Goal: Complete application form: Complete application form

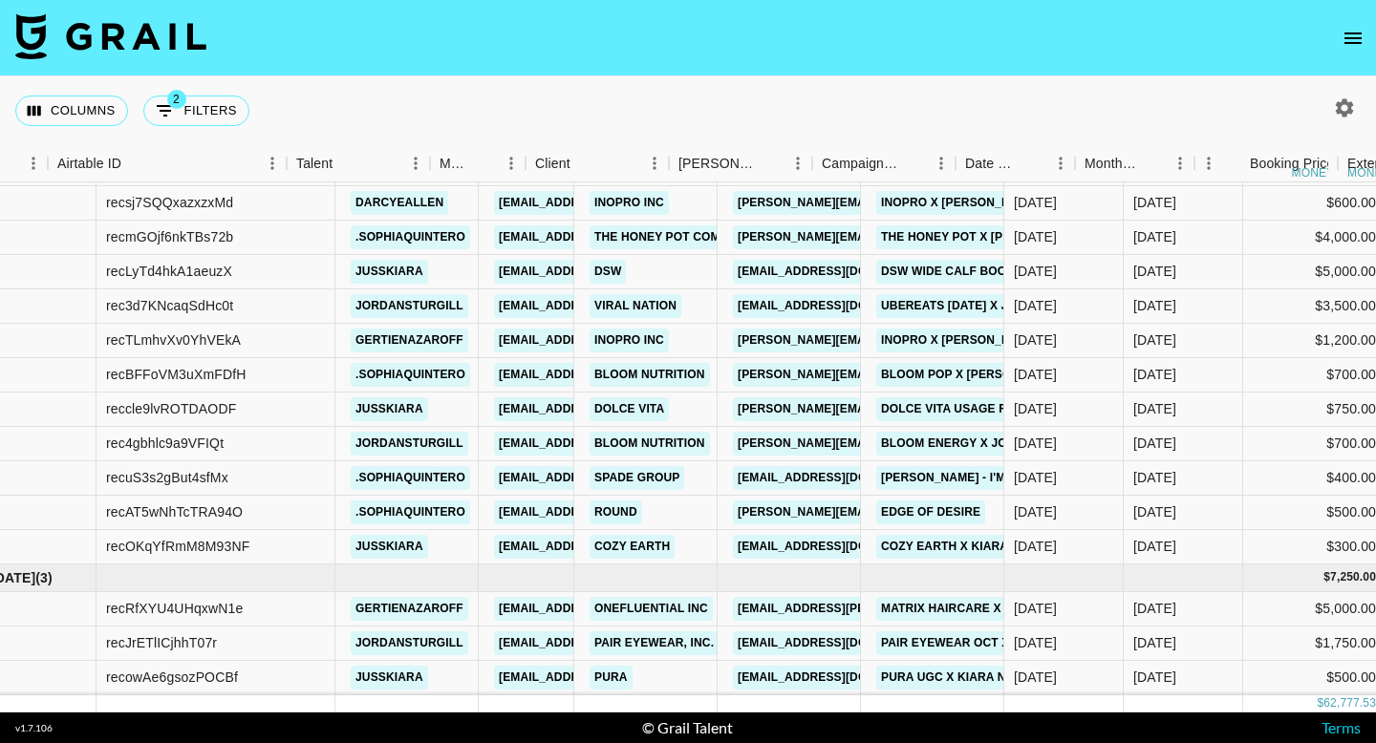
scroll to position [1214, 110]
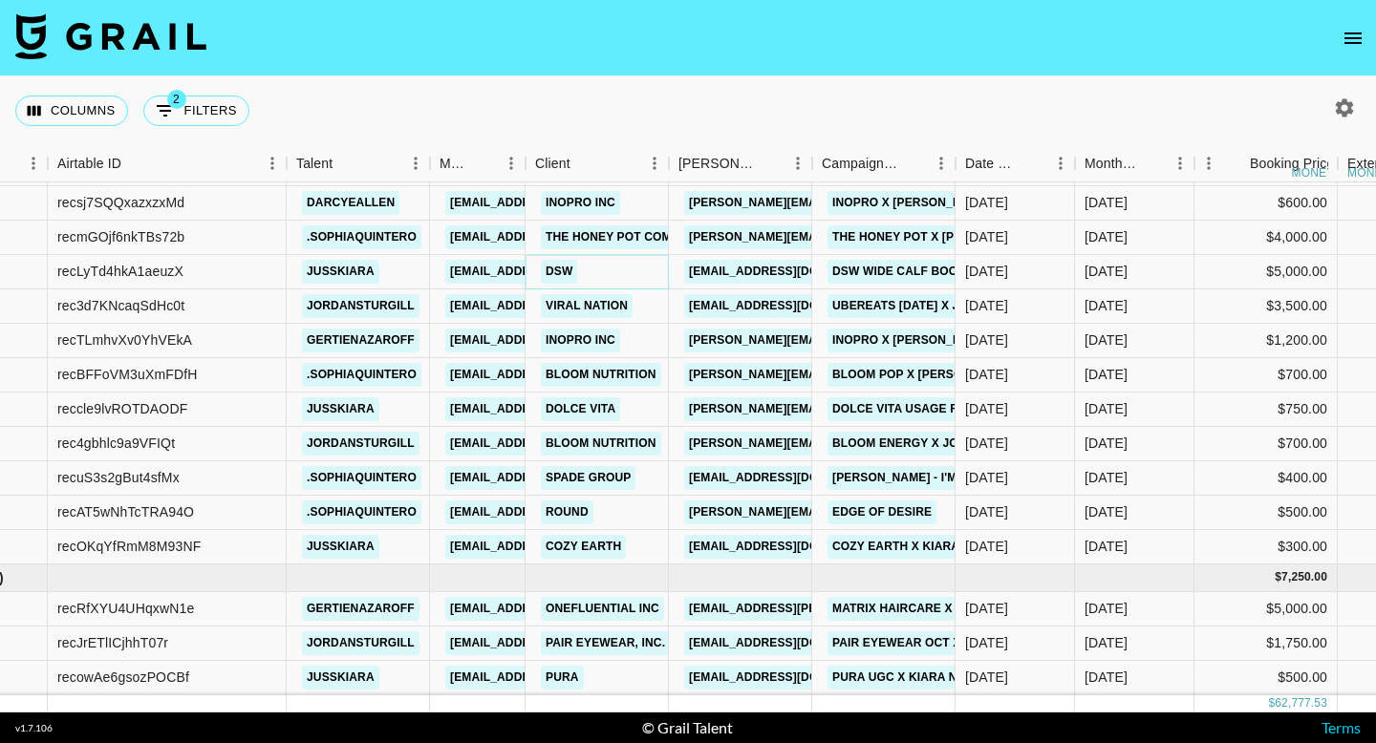
click at [566, 269] on link "DSW" at bounding box center [559, 272] width 36 height 24
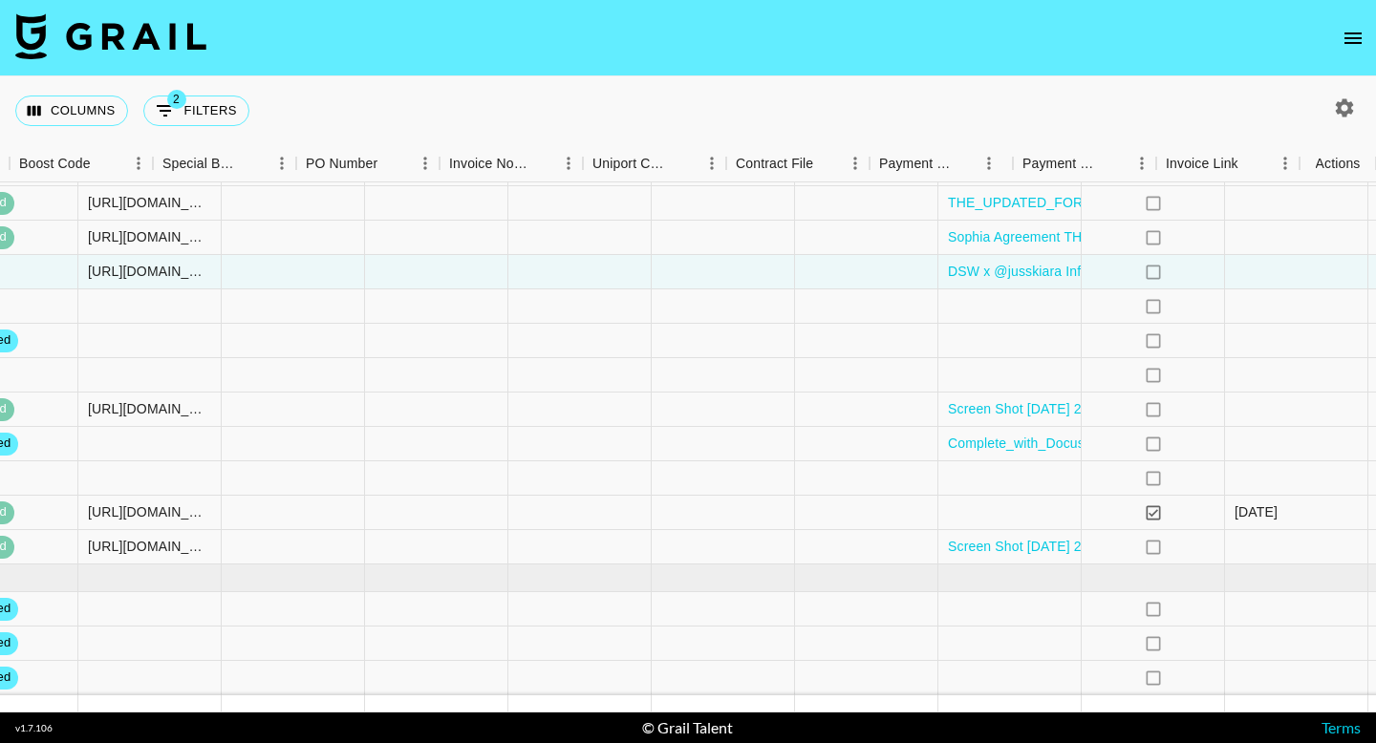
scroll to position [1214, 2059]
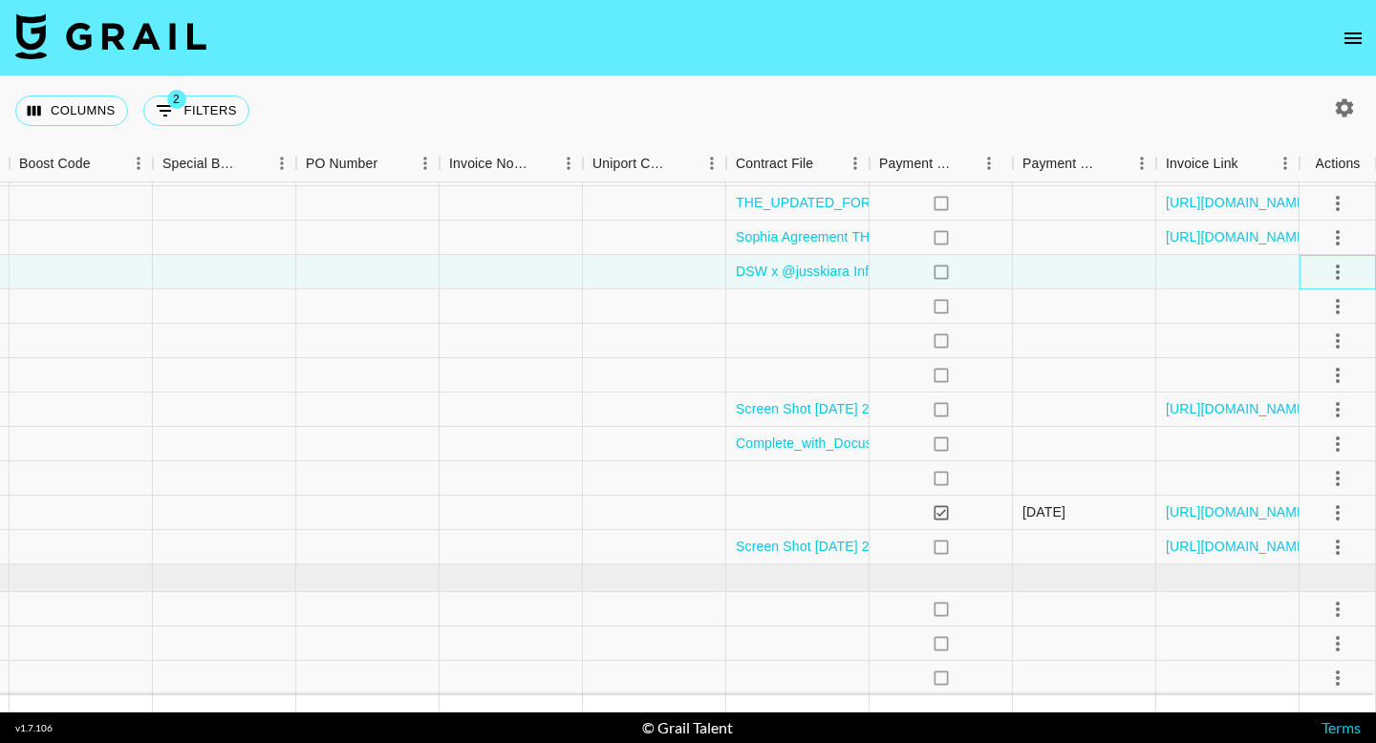
click at [1321, 262] on div at bounding box center [1337, 272] width 32 height 32
click at [1330, 269] on icon "select merge strategy" at bounding box center [1337, 272] width 23 height 23
click at [1304, 462] on li "Approve" at bounding box center [1314, 451] width 124 height 34
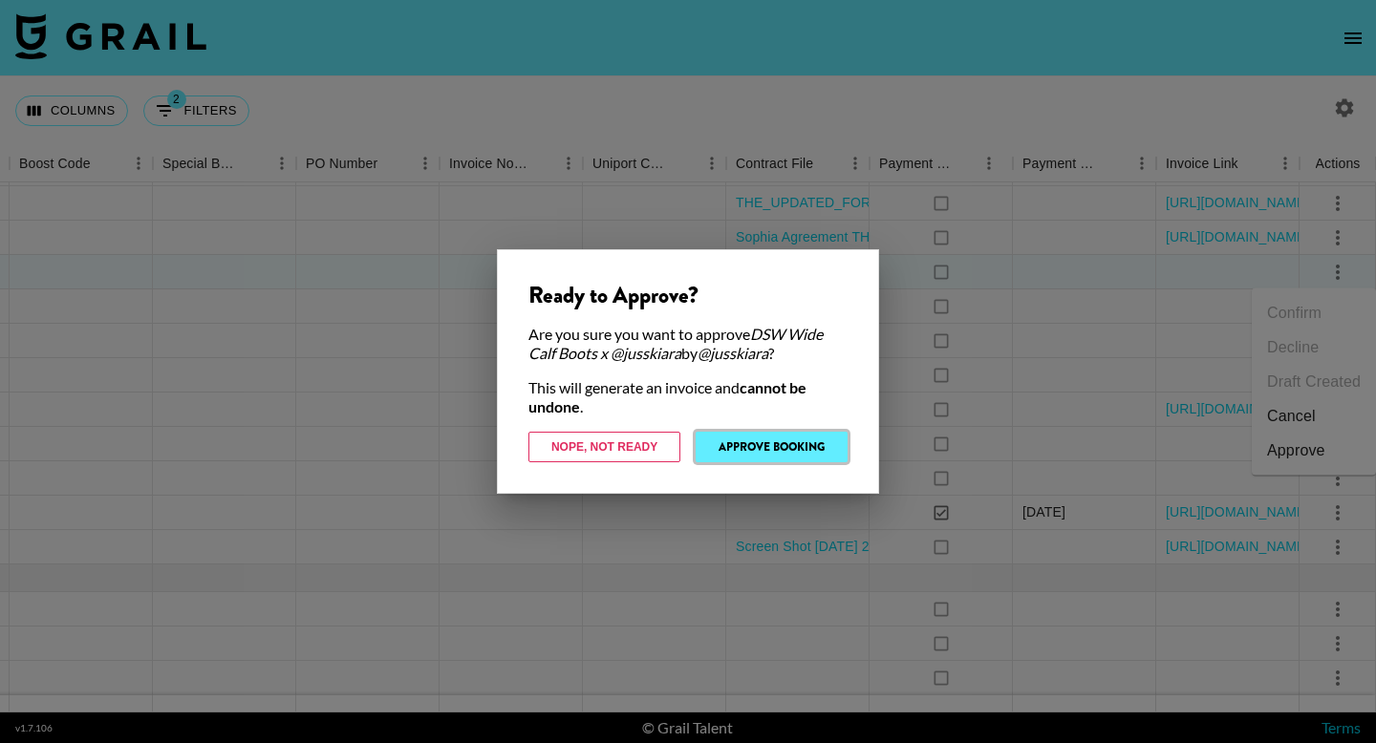
click at [792, 449] on button "Approve Booking" at bounding box center [772, 447] width 152 height 31
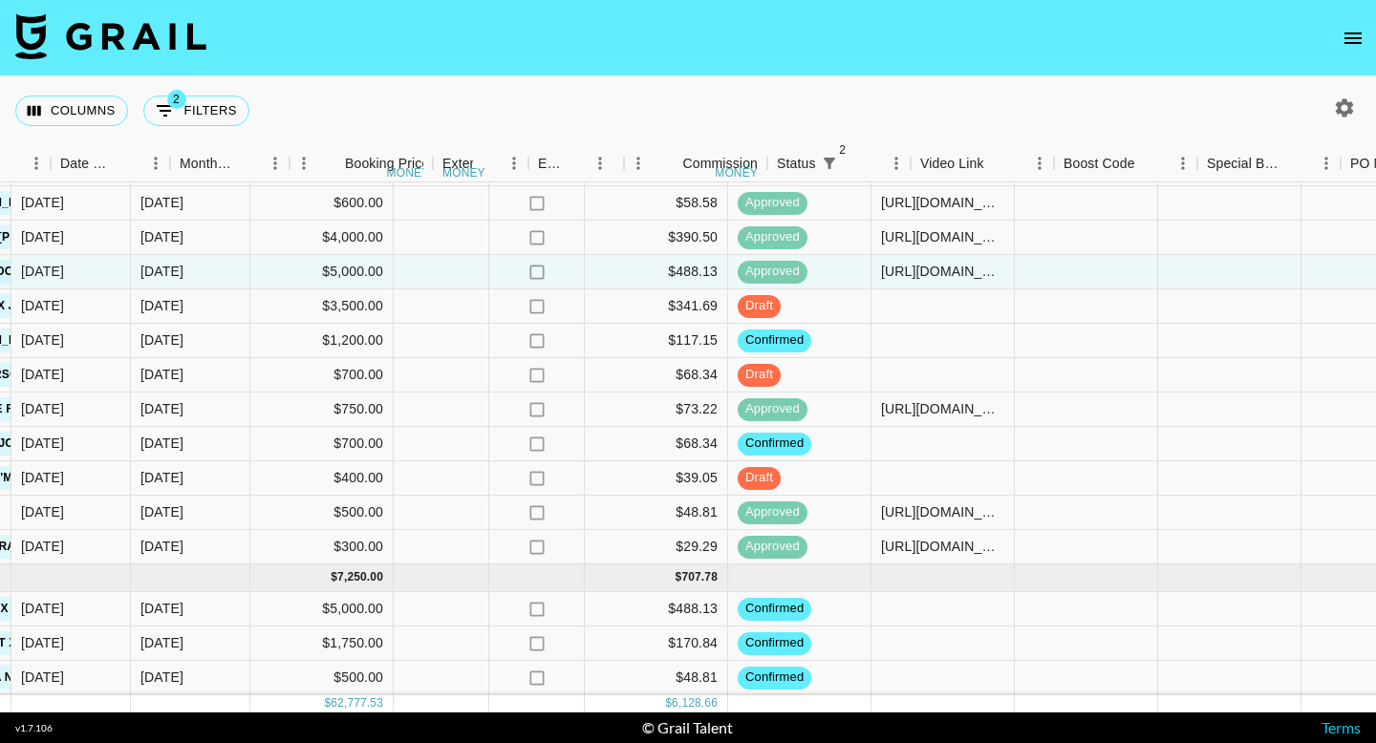
scroll to position [1214, 978]
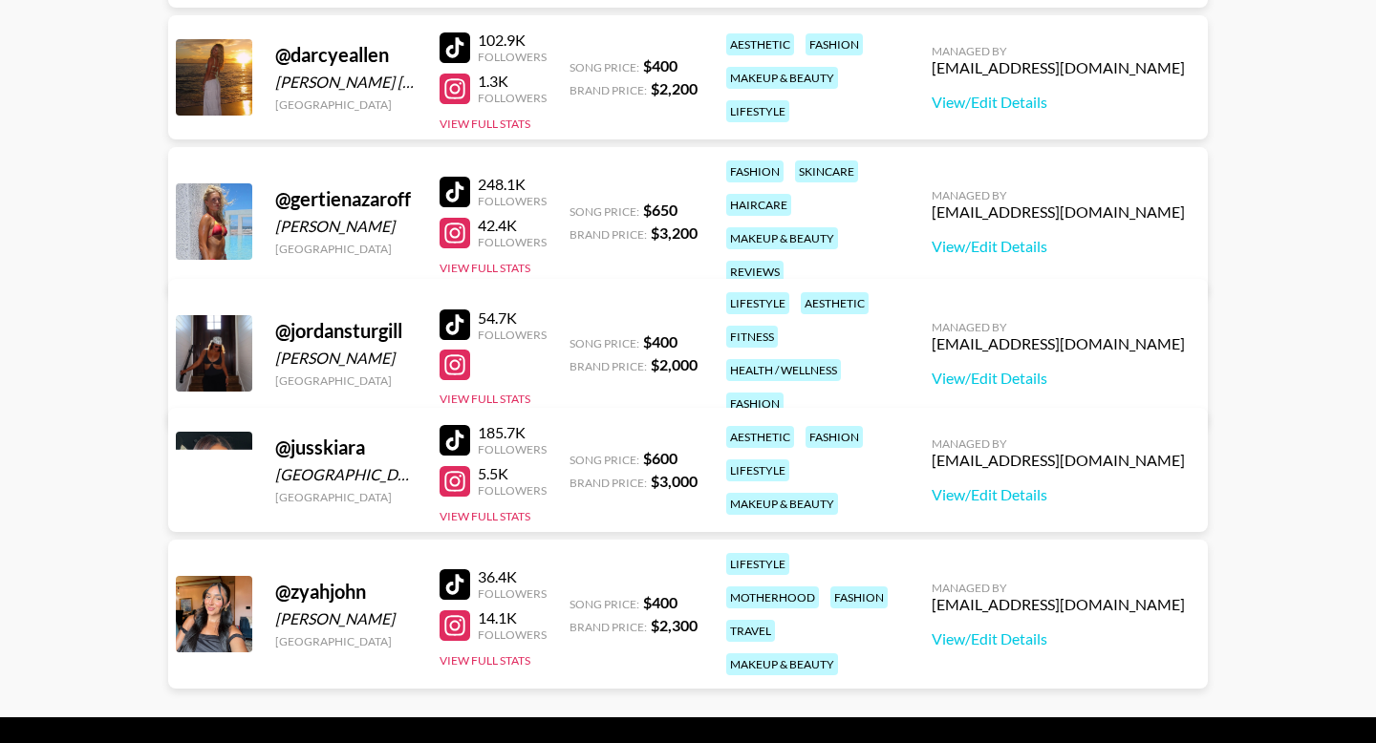
scroll to position [413, 0]
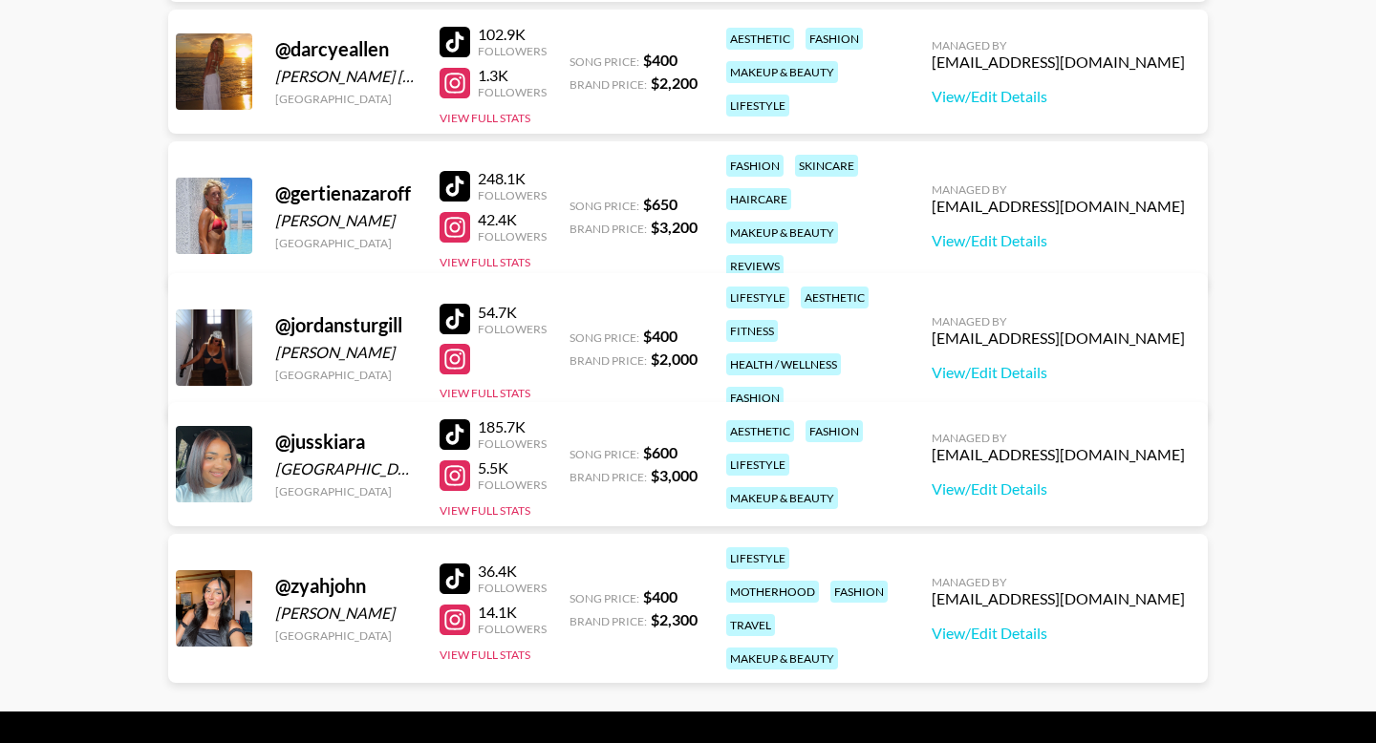
click at [1066, 632] on div "Managed By lexikennedi@grail-talent.com View/Edit Details" at bounding box center [1058, 609] width 284 height 98
click at [1060, 627] on link "View/Edit Details" at bounding box center [1058, 633] width 253 height 19
click at [1022, 363] on link "View/Edit Details" at bounding box center [1058, 372] width 253 height 19
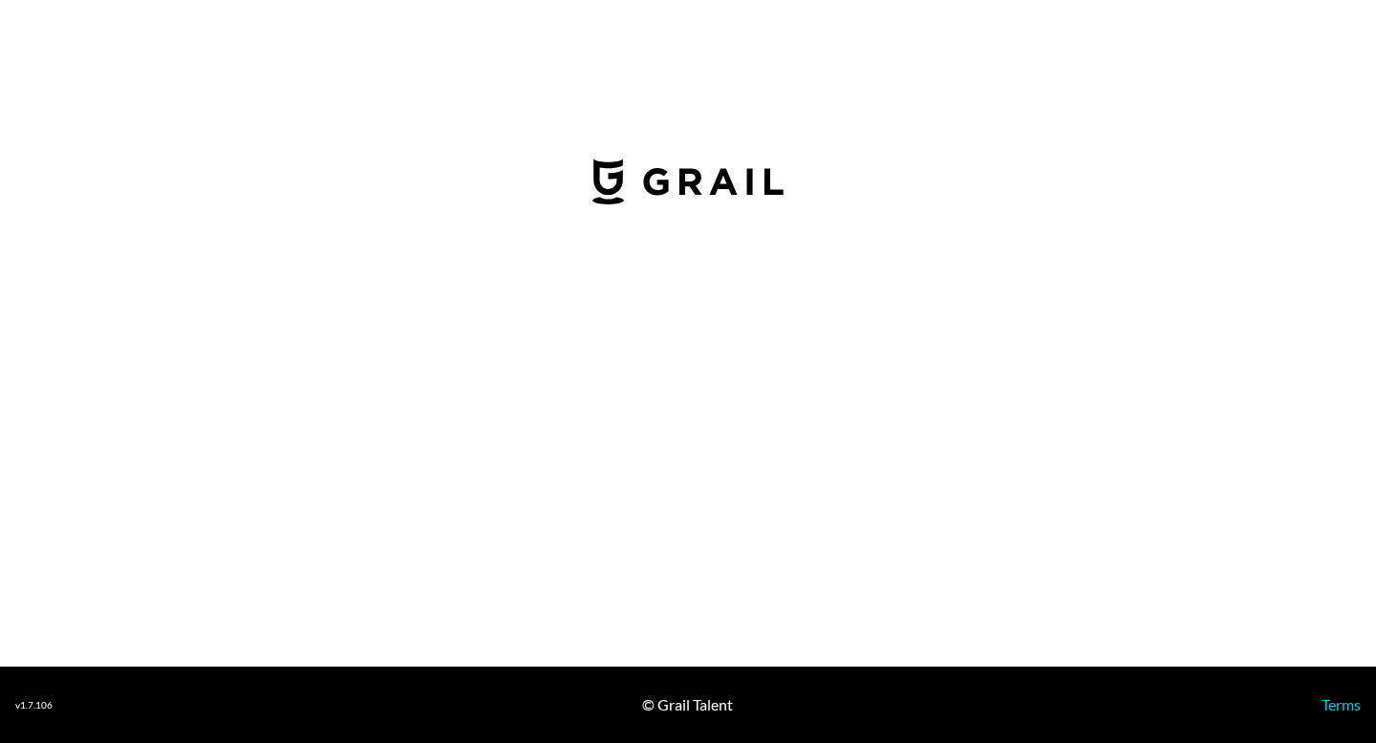
select select "USD"
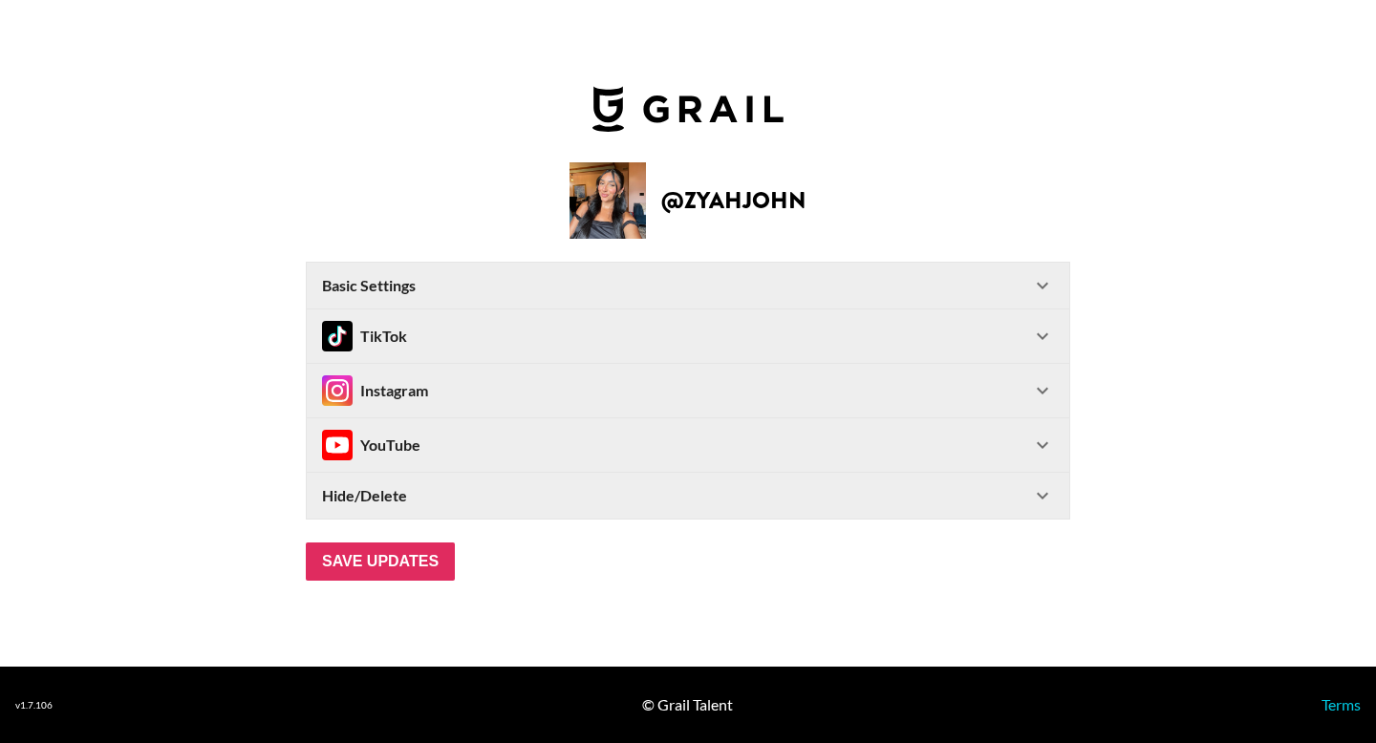
click at [1004, 384] on div "Instagram" at bounding box center [676, 390] width 709 height 31
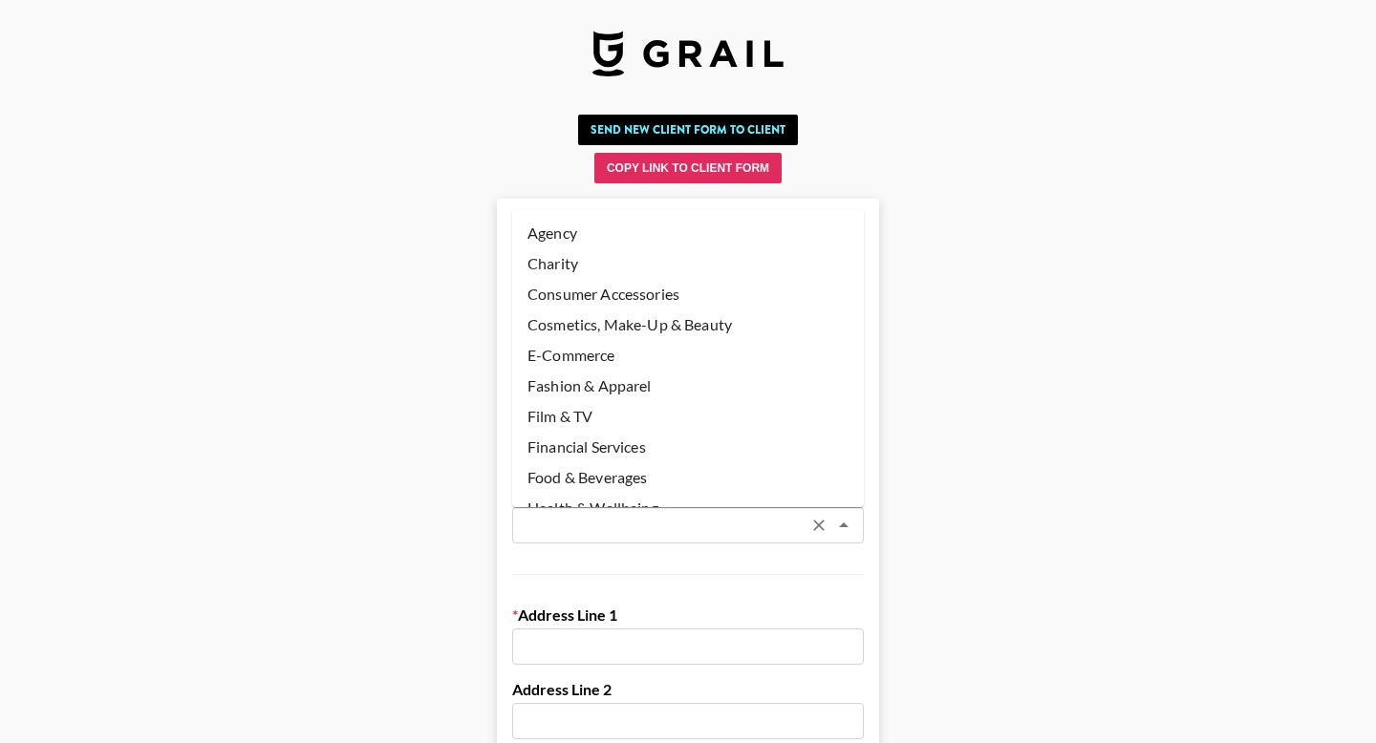
click at [564, 515] on input "text" at bounding box center [663, 526] width 278 height 22
click at [598, 384] on li "Fashion & Apparel" at bounding box center [688, 386] width 352 height 31
type input "Fashion & Apparel"
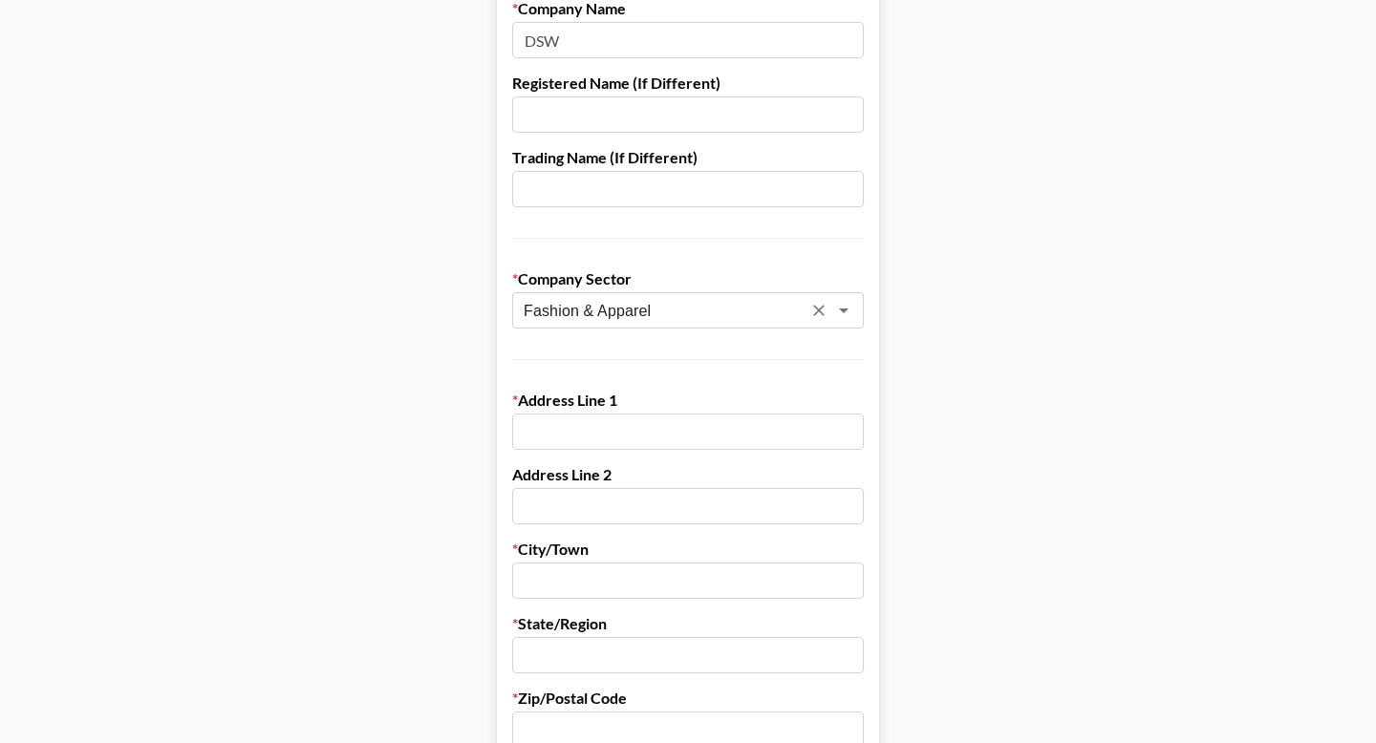
scroll to position [219, 0]
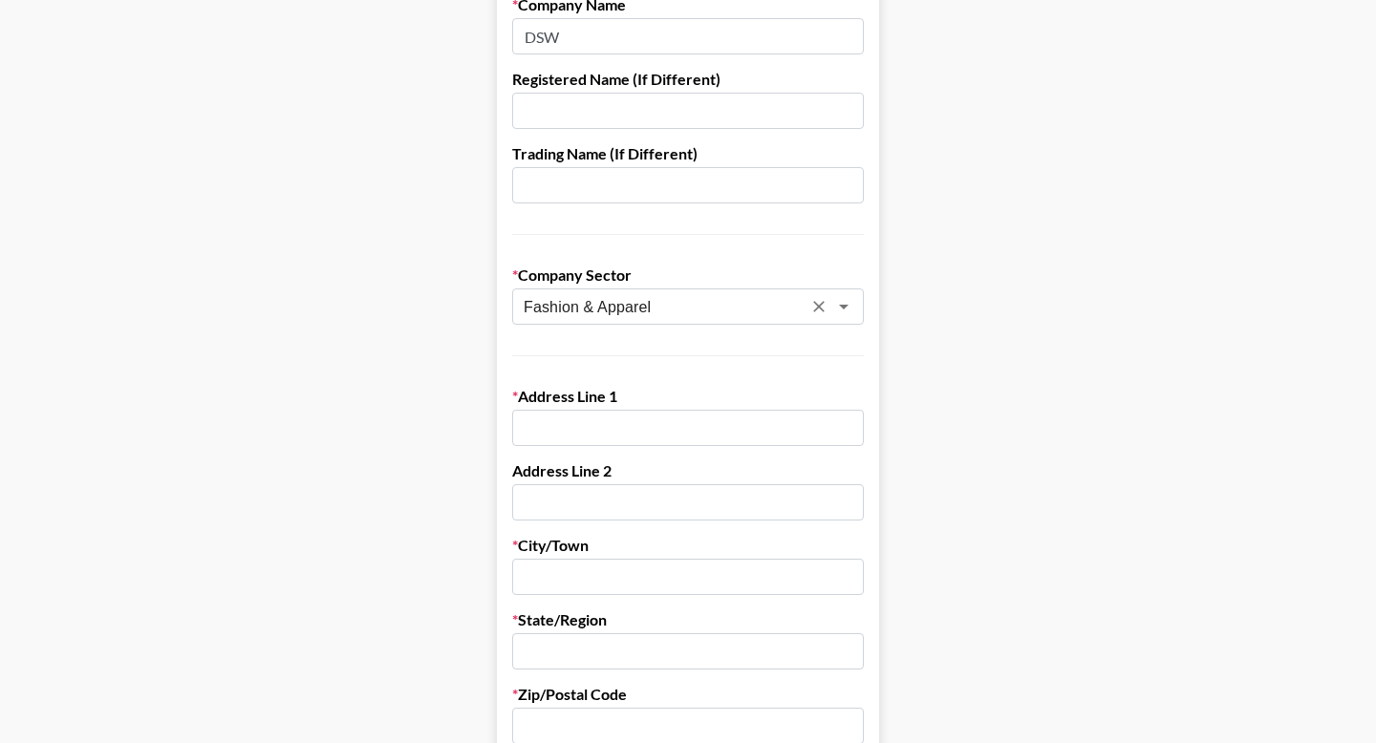
click at [584, 438] on input "text" at bounding box center [688, 428] width 352 height 36
paste input "810 DSW Drive Columbus, OH 43219"
drag, startPoint x: 635, startPoint y: 428, endPoint x: 847, endPoint y: 428, distance: 212.1
click at [847, 428] on input "810 DSW Drive Columbus, OH 43219" at bounding box center [688, 428] width 352 height 36
type input "810 DSW Drive"
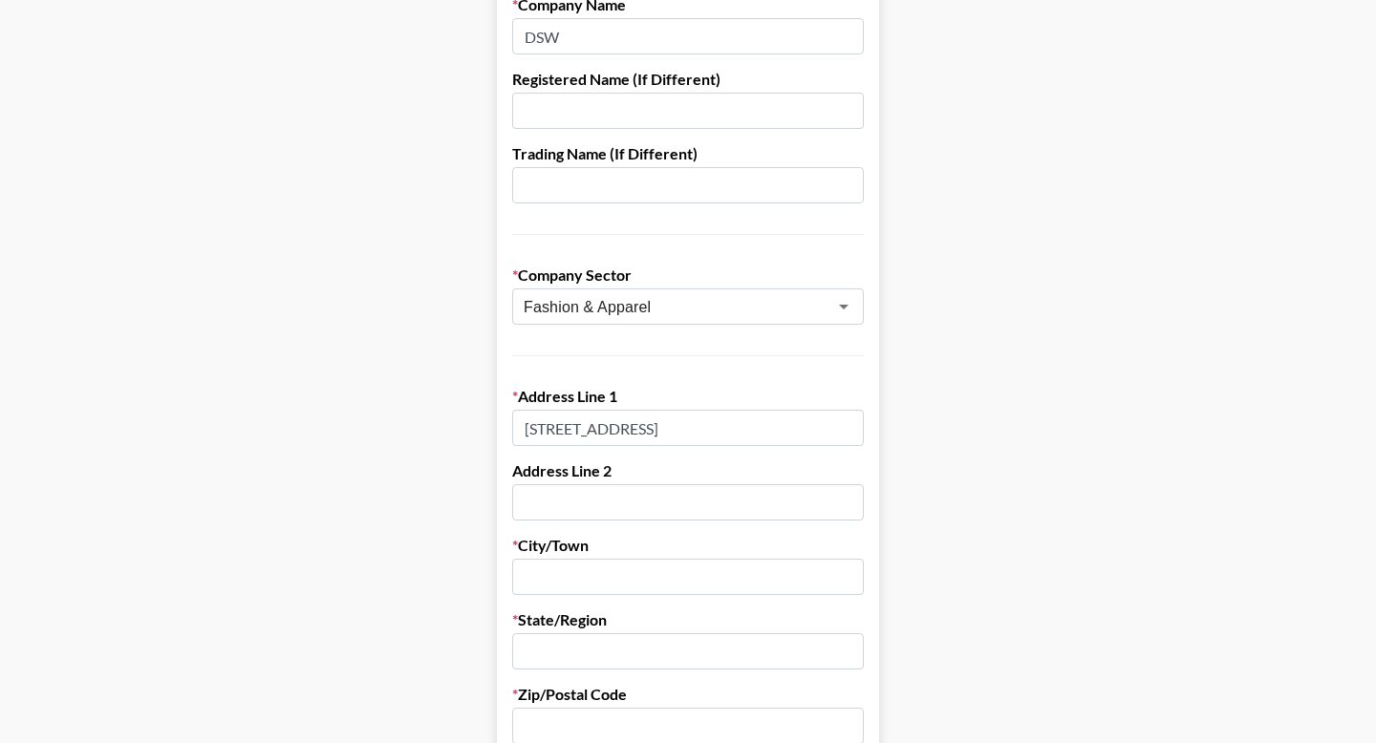
click at [595, 573] on input "text" at bounding box center [688, 577] width 352 height 36
paste input "Columbus, OH 43219"
drag, startPoint x: 596, startPoint y: 577, endPoint x: 719, endPoint y: 571, distance: 123.4
click at [719, 571] on input "Columbus, OH 43219" at bounding box center [688, 577] width 352 height 36
type input "Columbus"
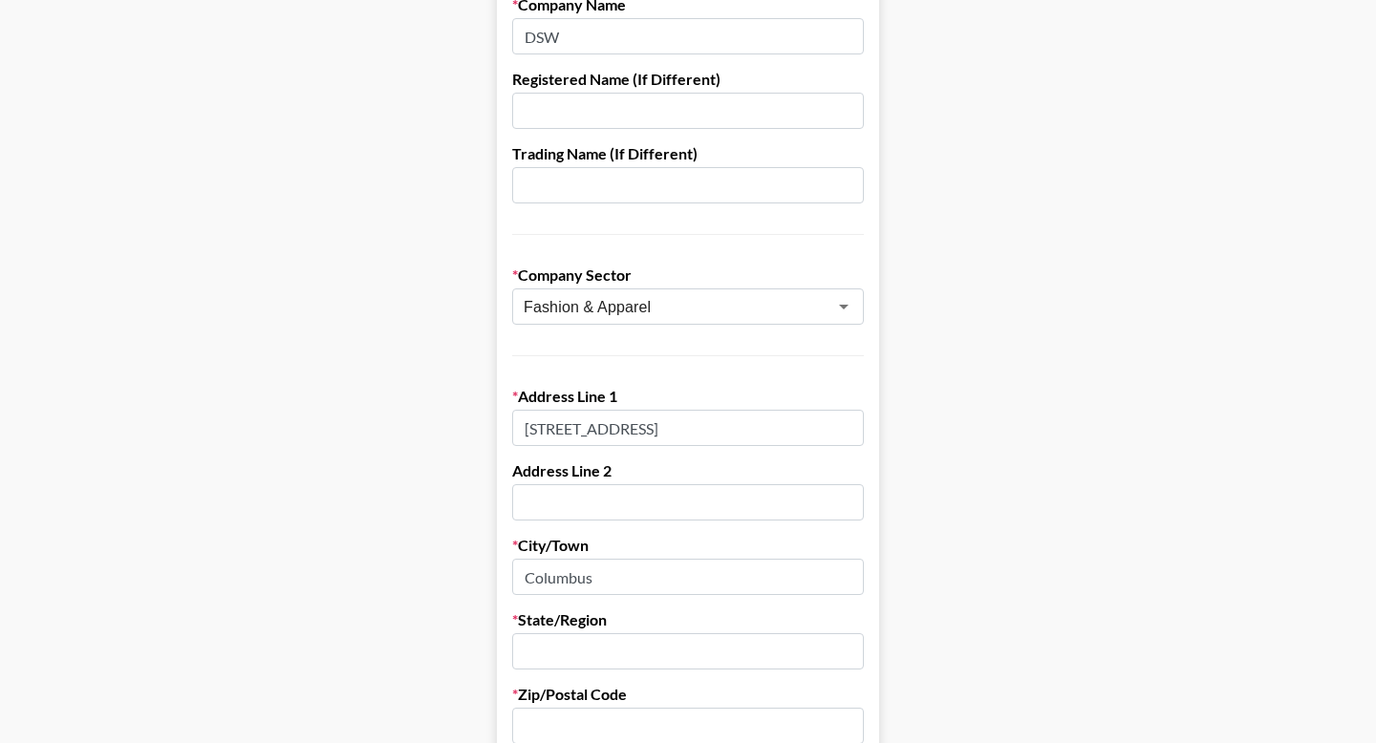
click at [534, 648] on input "text" at bounding box center [688, 651] width 352 height 36
paste input "OH 43219"
drag, startPoint x: 556, startPoint y: 649, endPoint x: 606, endPoint y: 649, distance: 49.7
click at [606, 649] on input "OH 43219" at bounding box center [688, 651] width 352 height 36
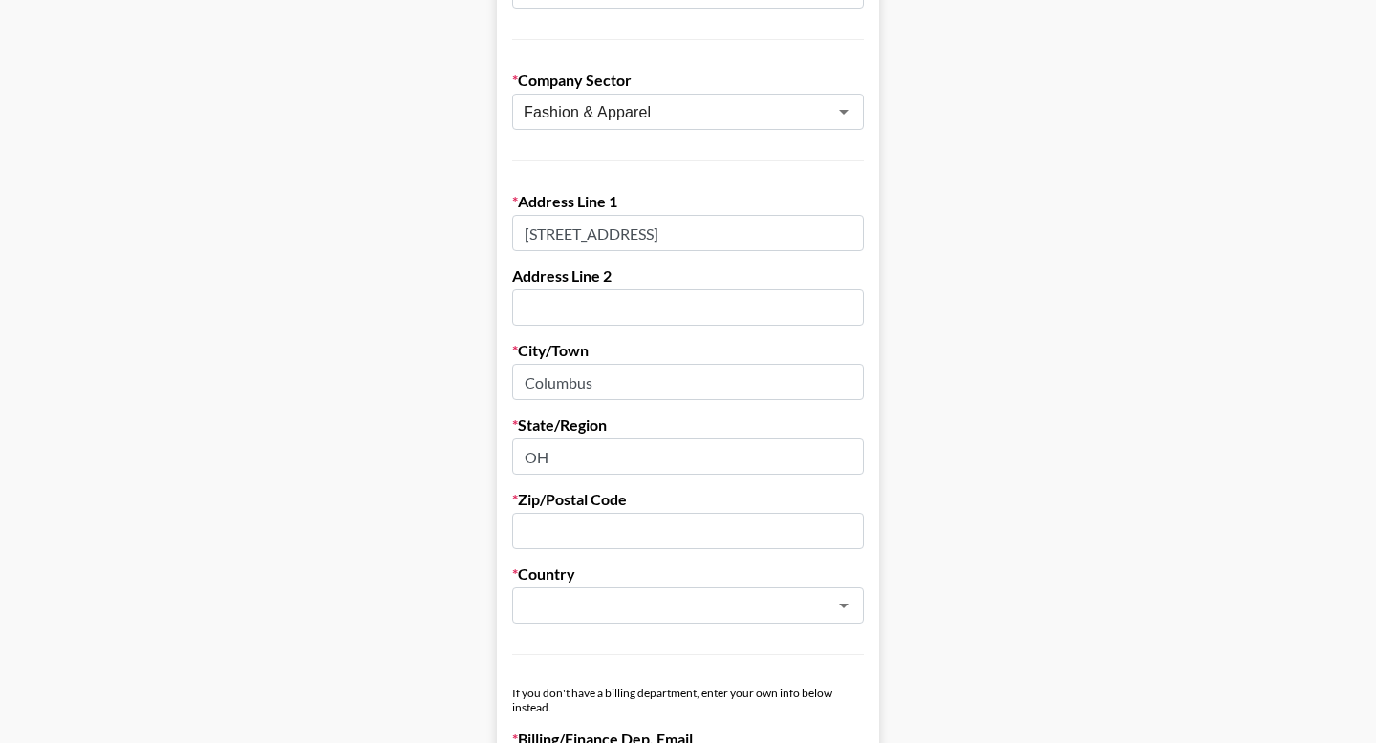
scroll to position [417, 0]
type input "OH"
click at [609, 526] on input "text" at bounding box center [688, 528] width 352 height 36
paste input "43219"
type input "43219"
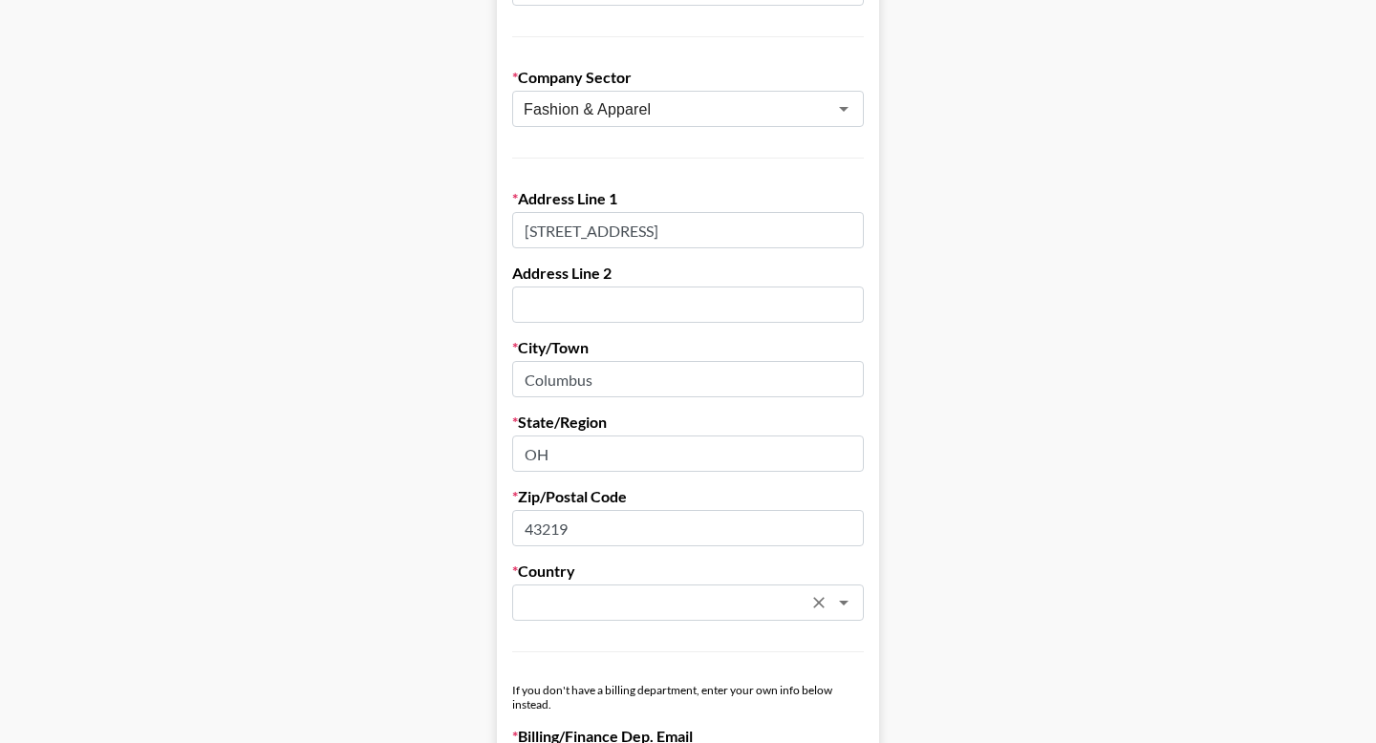
click at [609, 601] on input "text" at bounding box center [663, 603] width 278 height 22
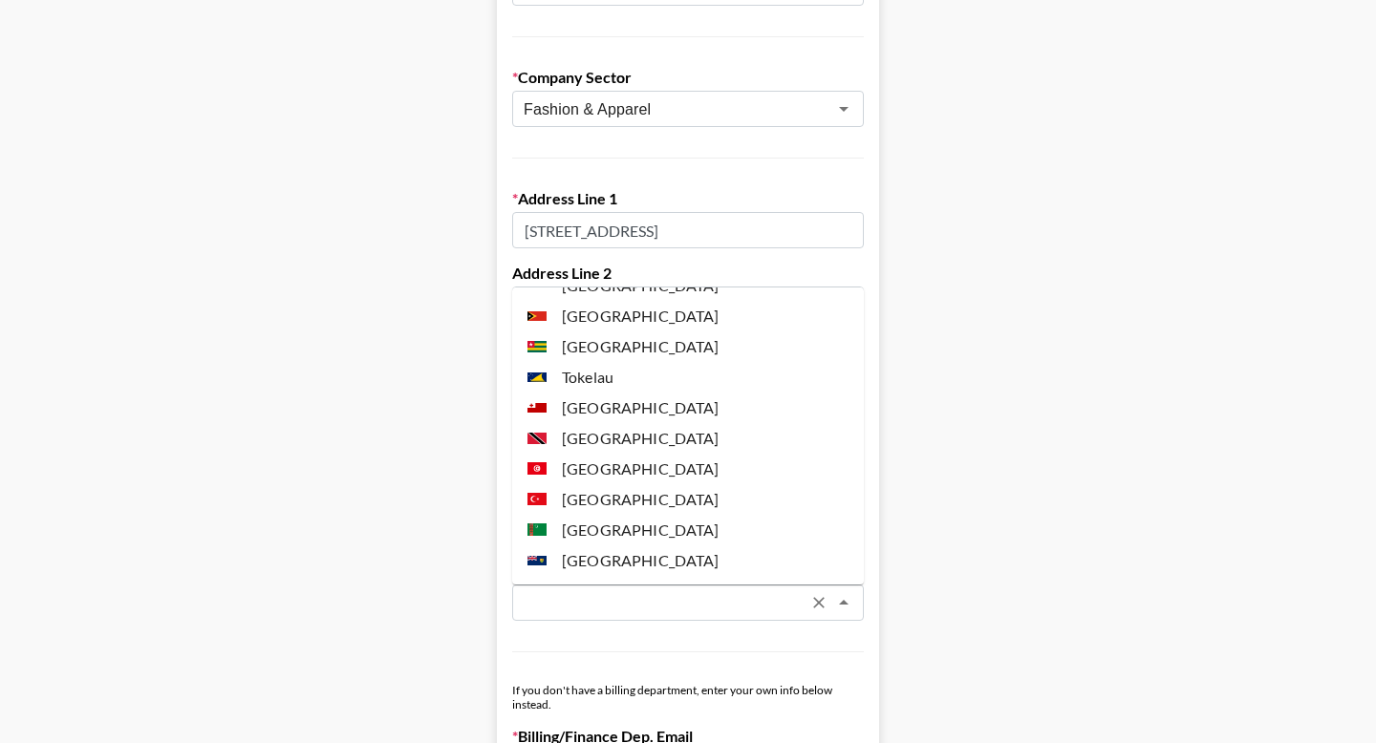
scroll to position [7119, 0]
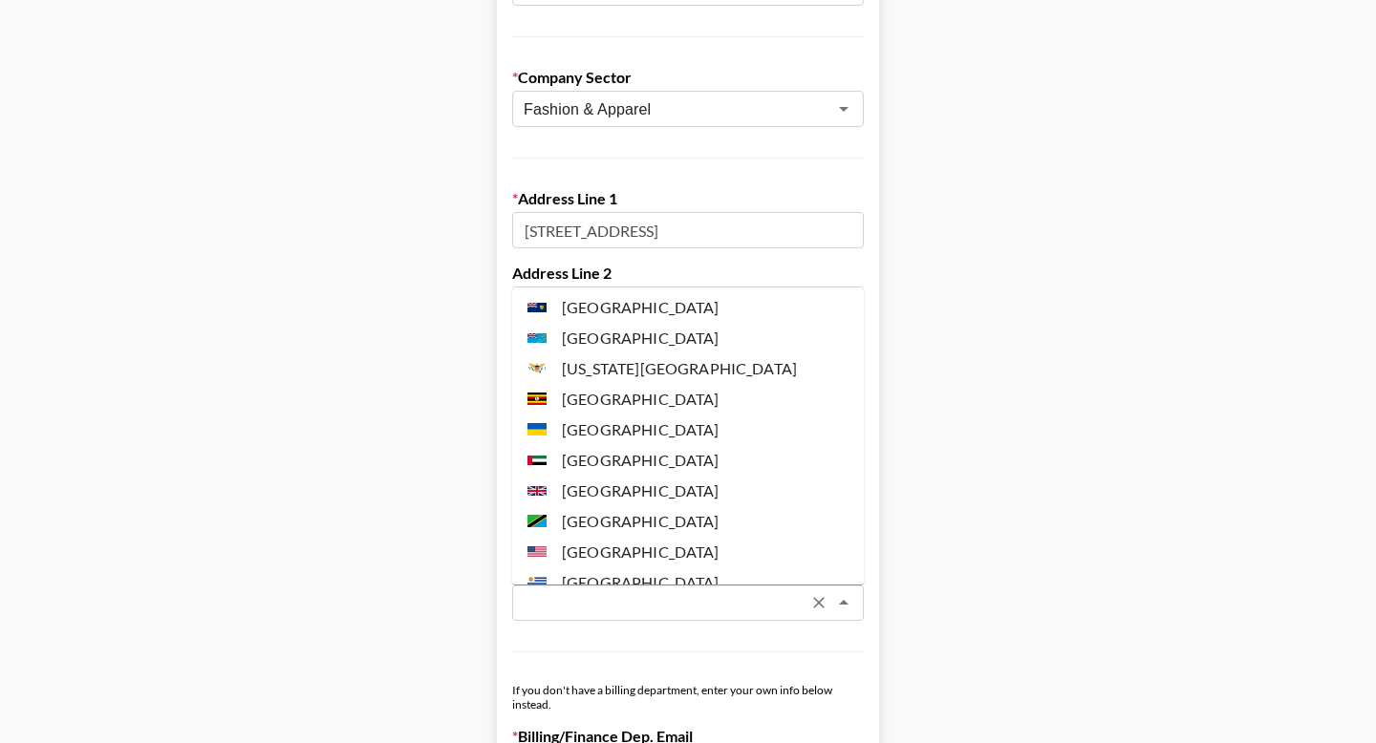
click at [630, 537] on li "[GEOGRAPHIC_DATA]" at bounding box center [688, 552] width 352 height 31
type input "[GEOGRAPHIC_DATA]"
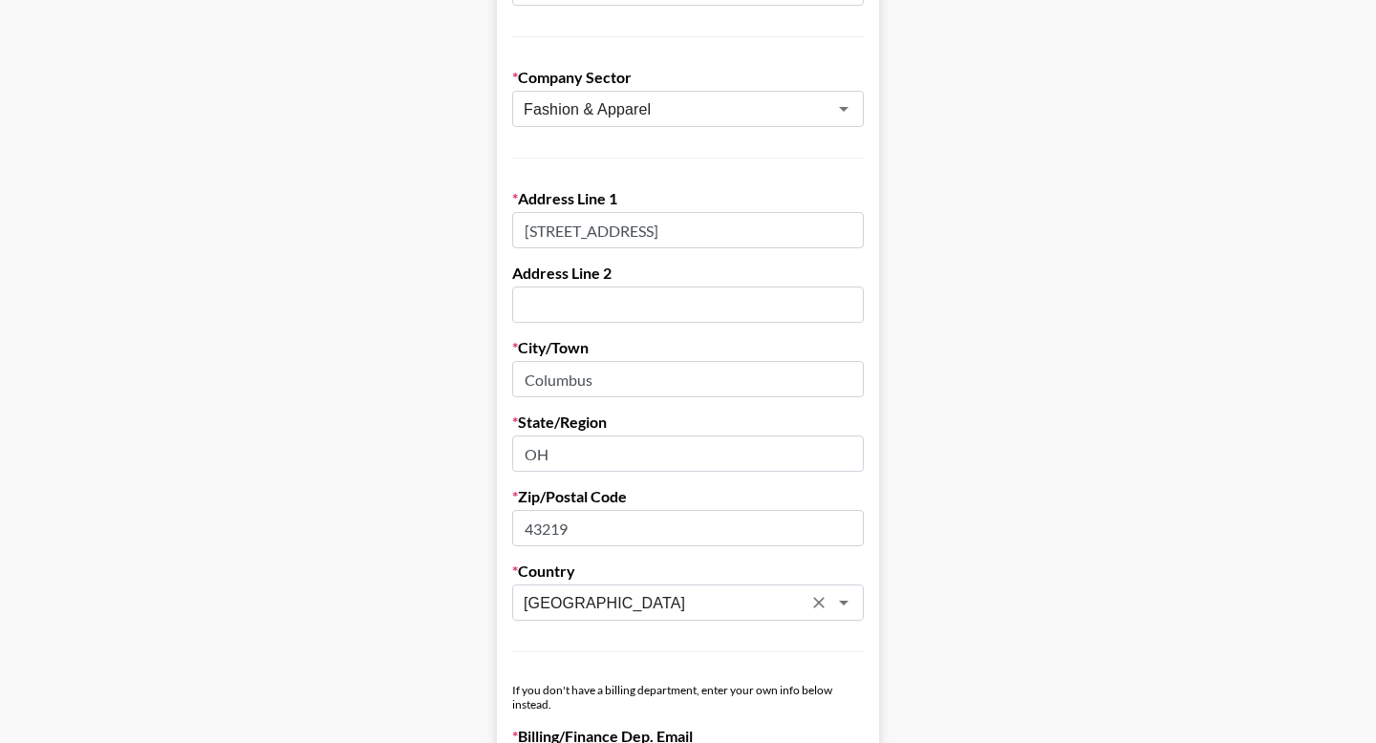
click at [588, 655] on form "Company Name DSW Registered Name (If Different) Trading Name (If Different) Com…" at bounding box center [688, 720] width 382 height 1876
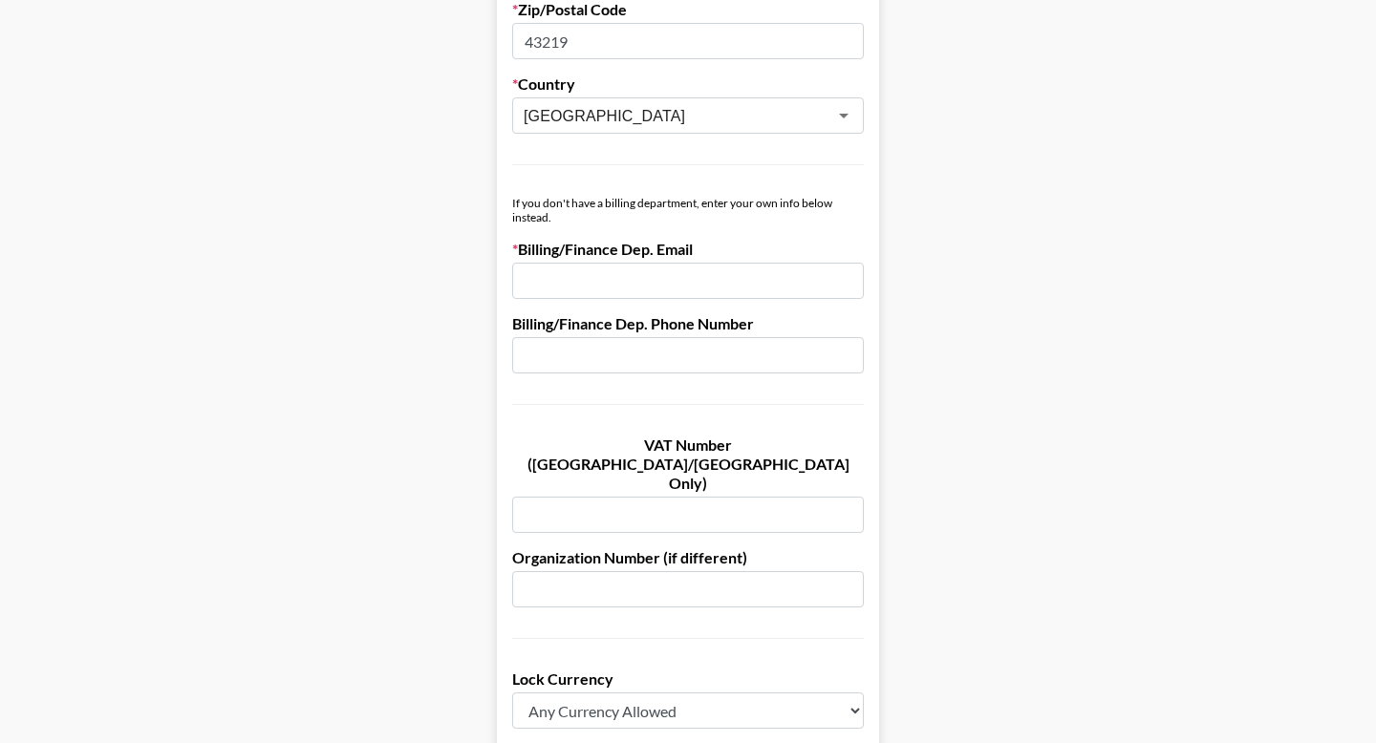
scroll to position [906, 0]
click at [572, 293] on input "email" at bounding box center [688, 279] width 352 height 36
paste input "haleyjones@dswinc.com"
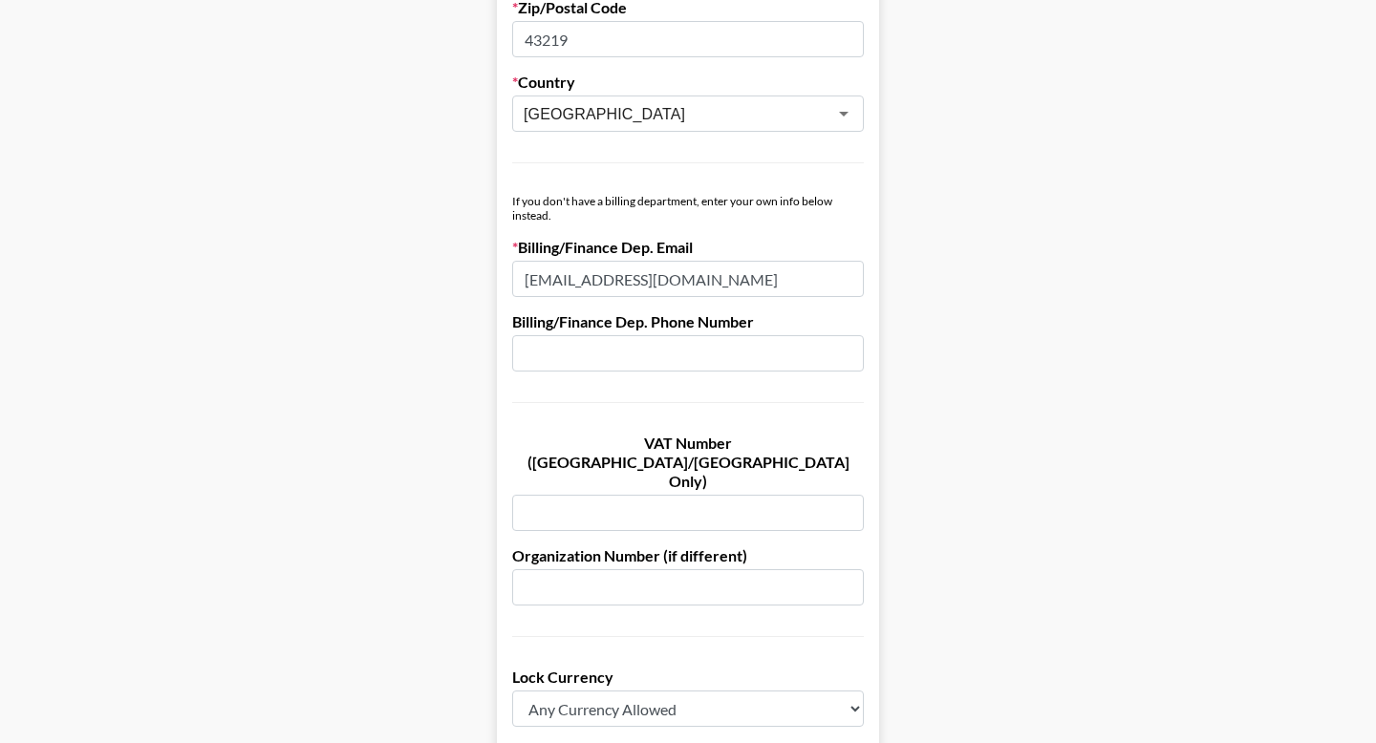
type input "haleyjones@dswinc.com"
click at [591, 409] on form "Company Name DSW Registered Name (If Different) Trading Name (If Different) Com…" at bounding box center [688, 231] width 382 height 1876
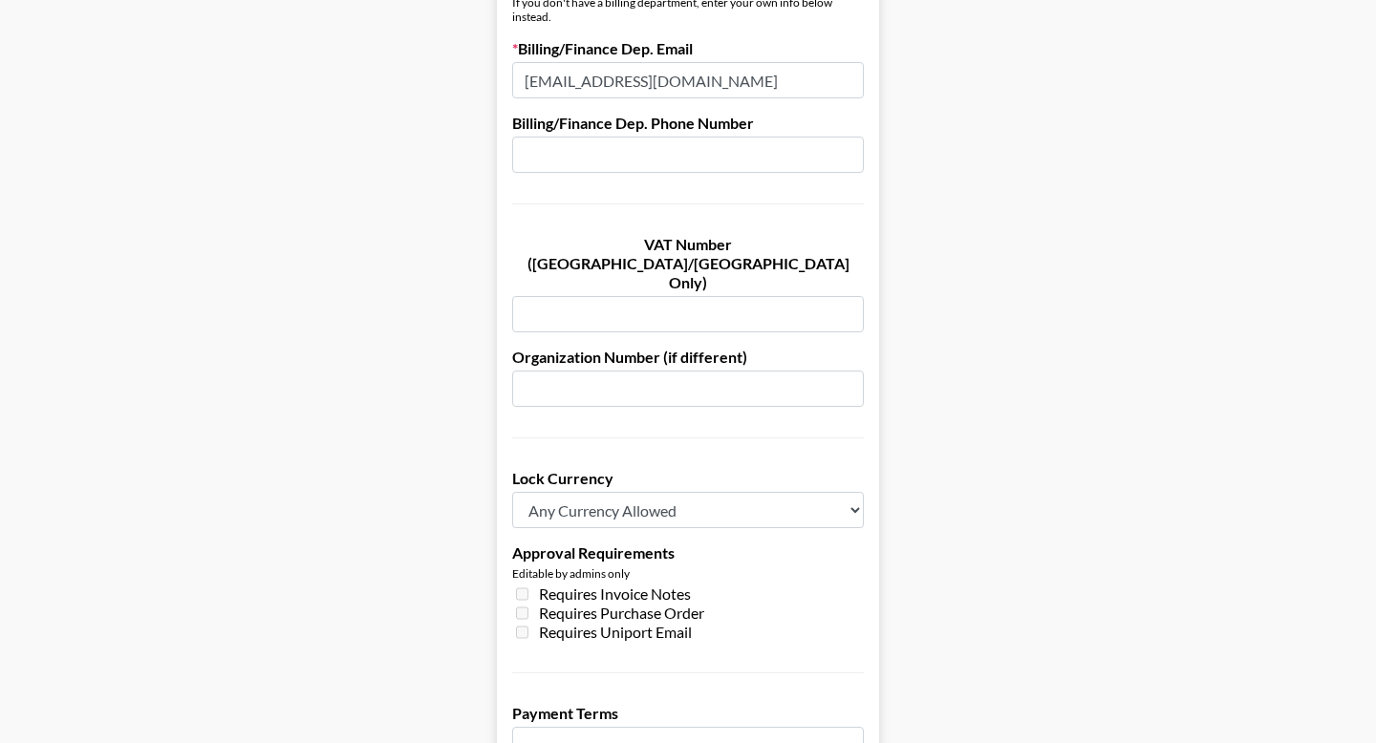
scroll to position [1401, 0]
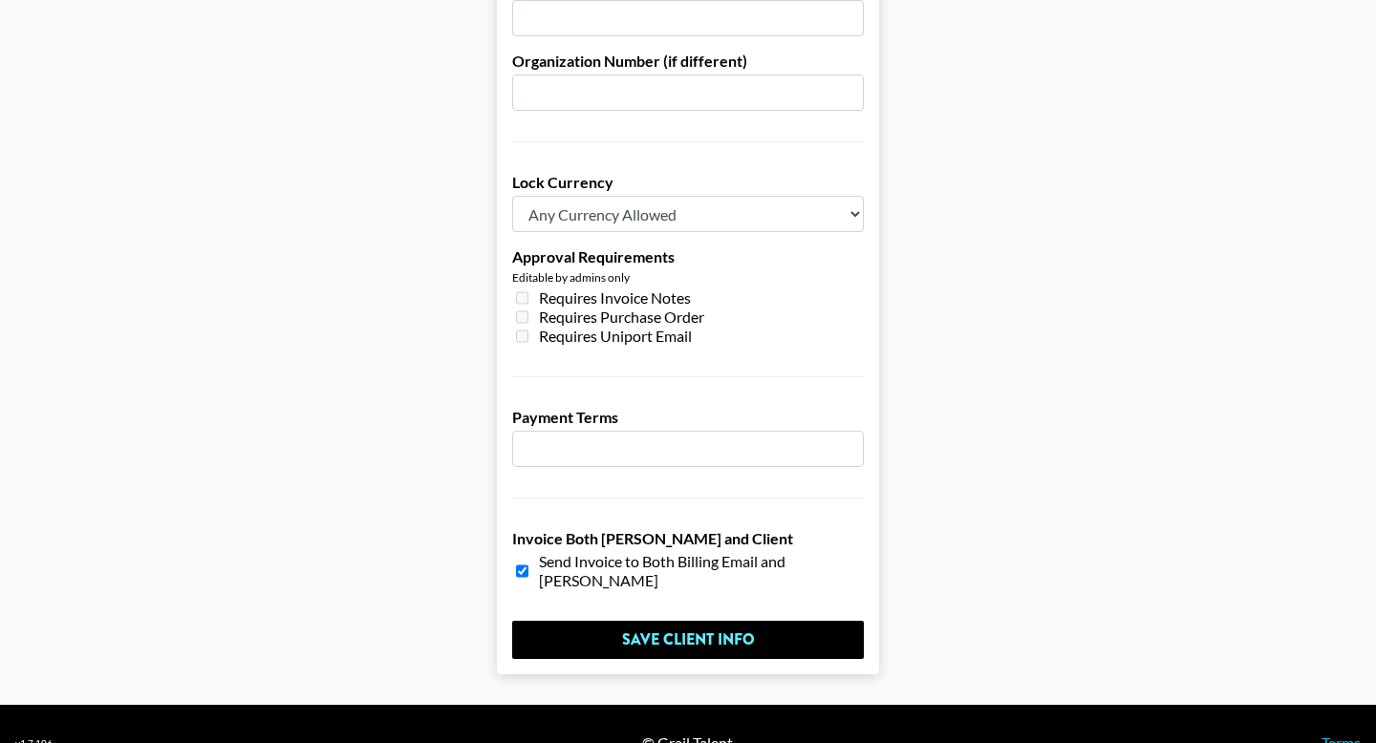
click at [660, 196] on select "Any Currency Allowed USD GBP EUR CAD AUD" at bounding box center [688, 214] width 352 height 36
click at [718, 196] on select "Any Currency Allowed USD GBP EUR CAD AUD" at bounding box center [688, 214] width 352 height 36
select select "USD"
click at [512, 196] on select "Any Currency Allowed USD GBP EUR CAD AUD" at bounding box center [688, 214] width 352 height 36
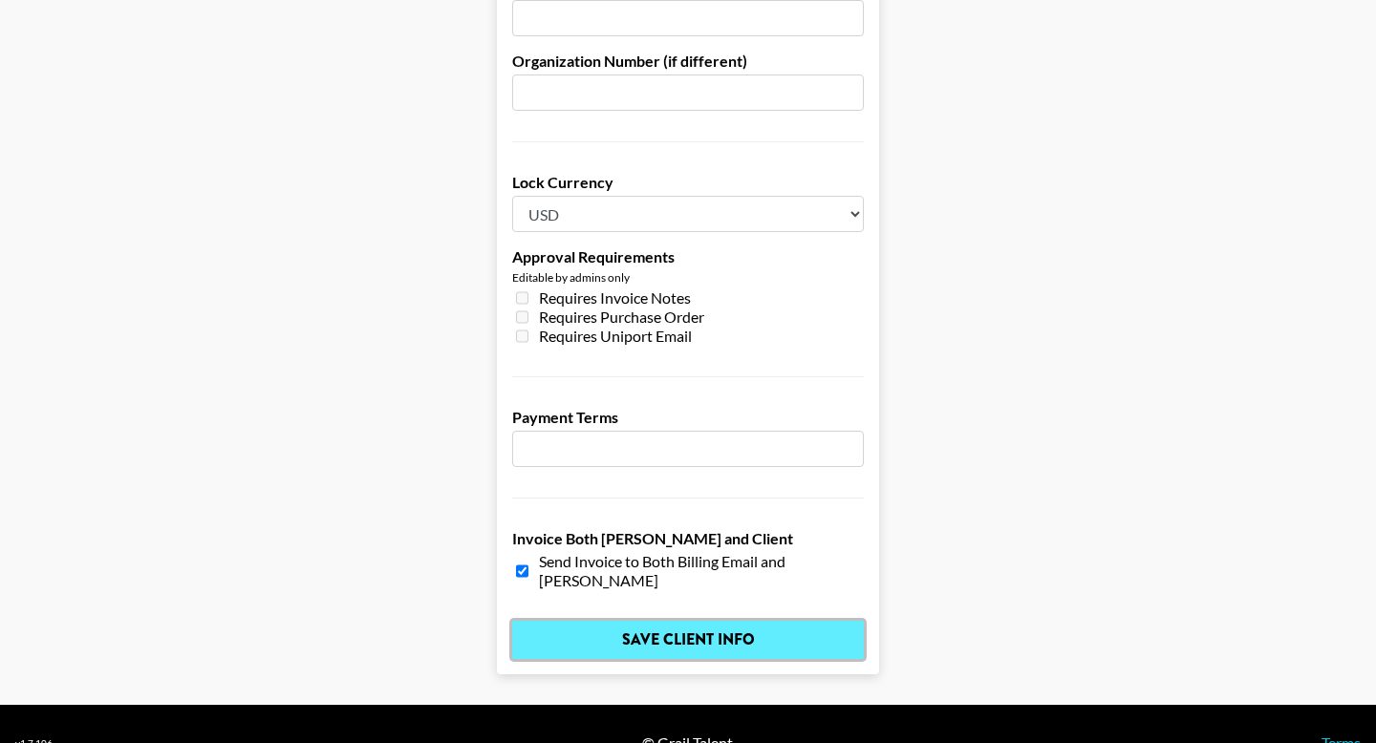
click at [661, 621] on input "Save Client Info" at bounding box center [688, 640] width 352 height 38
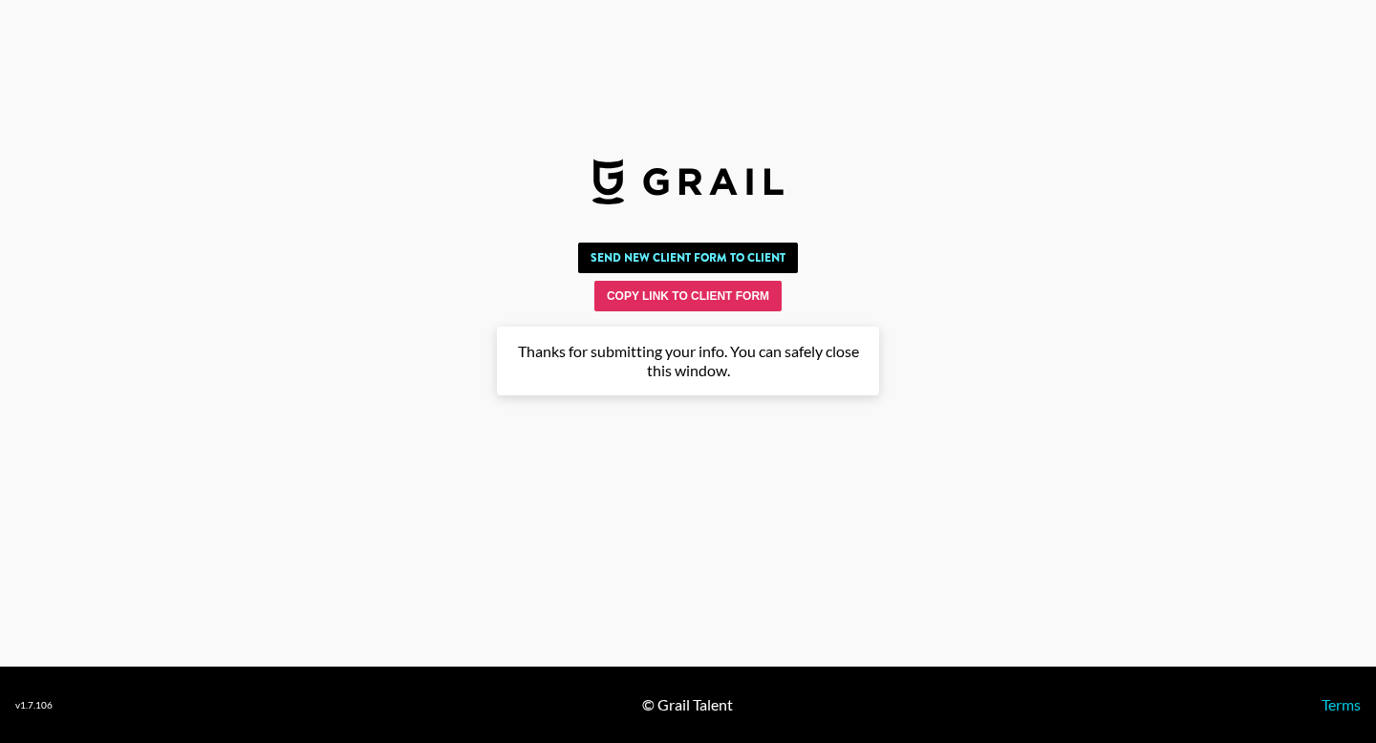
click at [661, 604] on section "Send New Client Form to Client Copy Link to Client Form Company Name DSW Regist…" at bounding box center [688, 333] width 1376 height 667
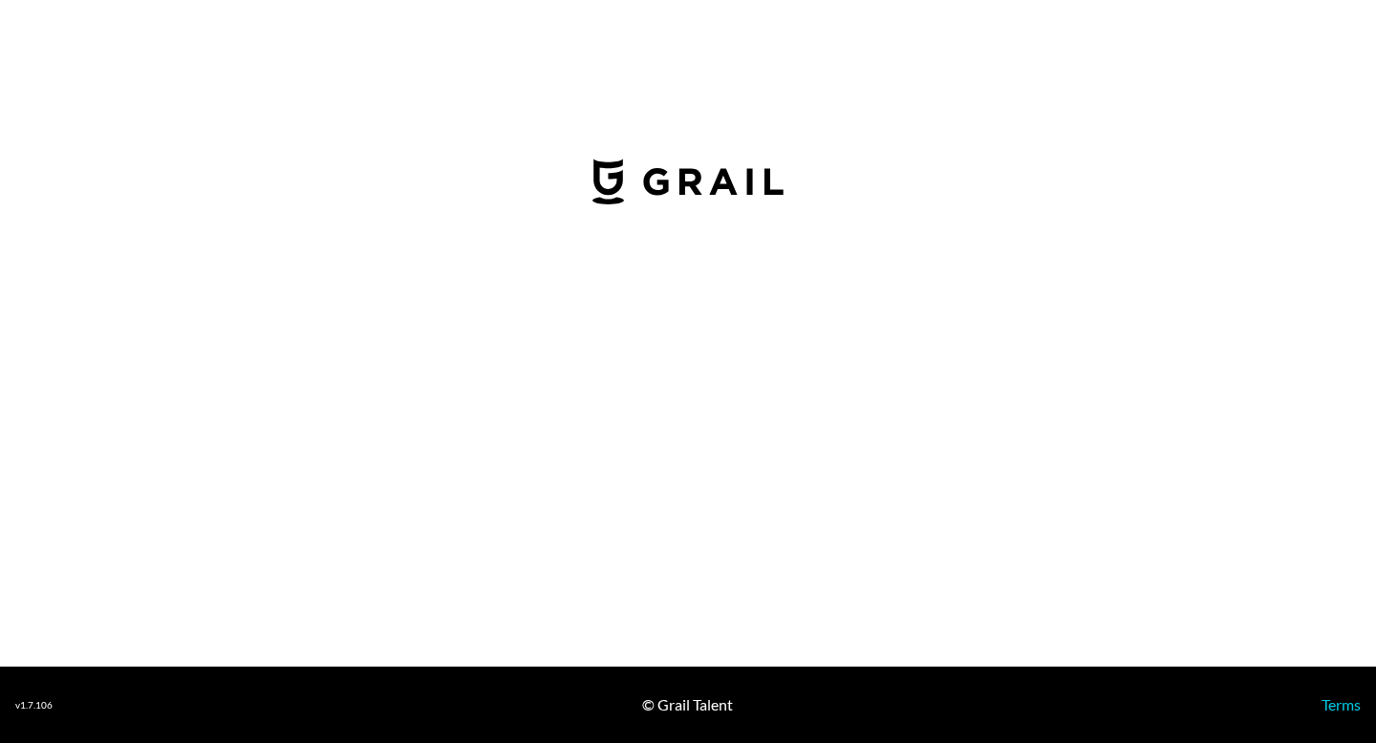
select select "USD"
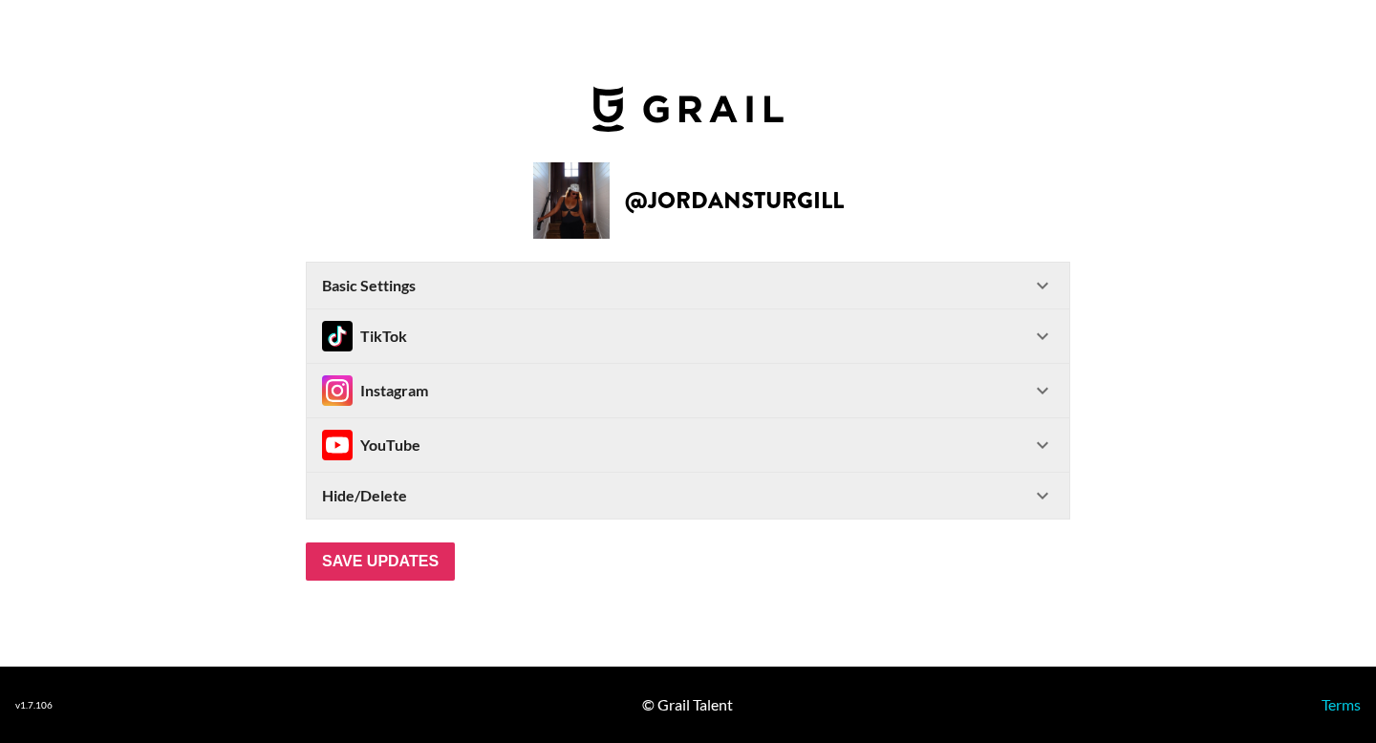
click at [988, 386] on div "Instagram" at bounding box center [676, 390] width 709 height 31
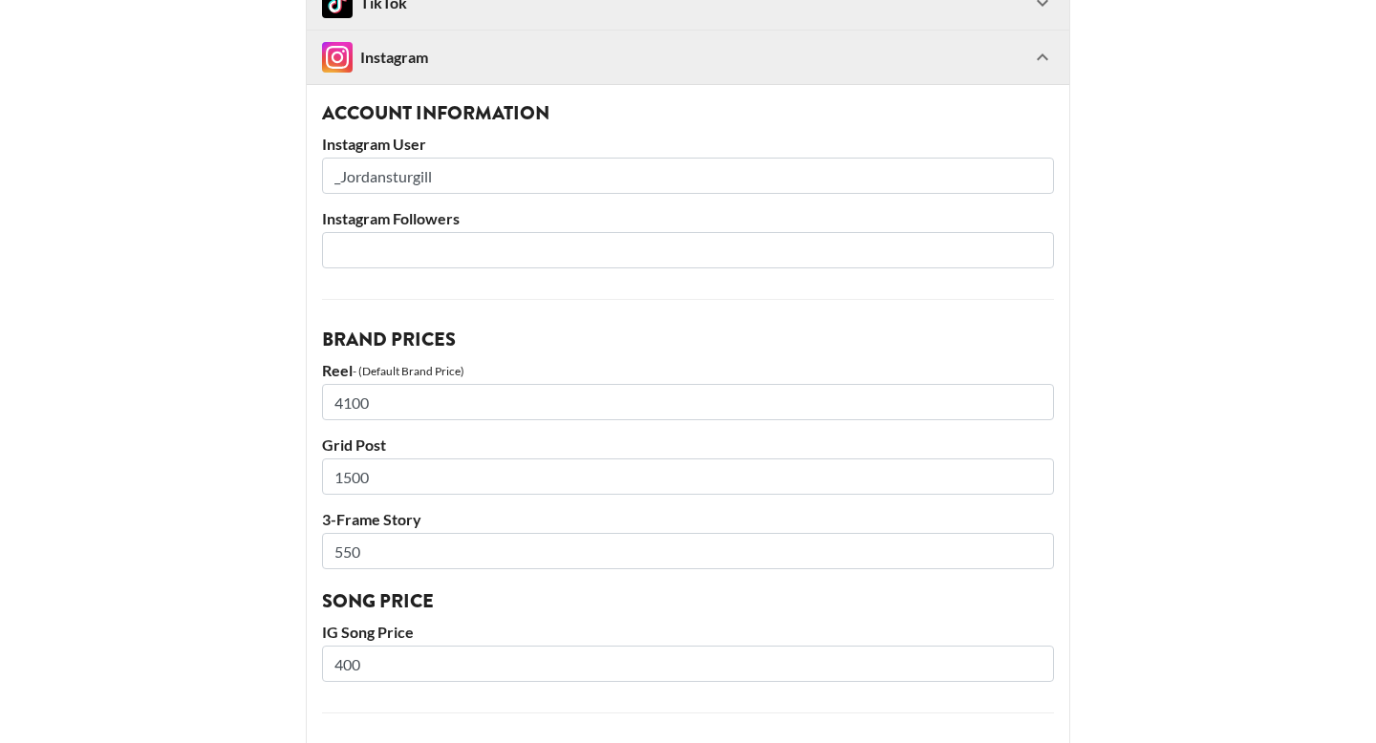
scroll to position [281, 0]
